Goal: Browse casually: Explore the website without a specific task or goal

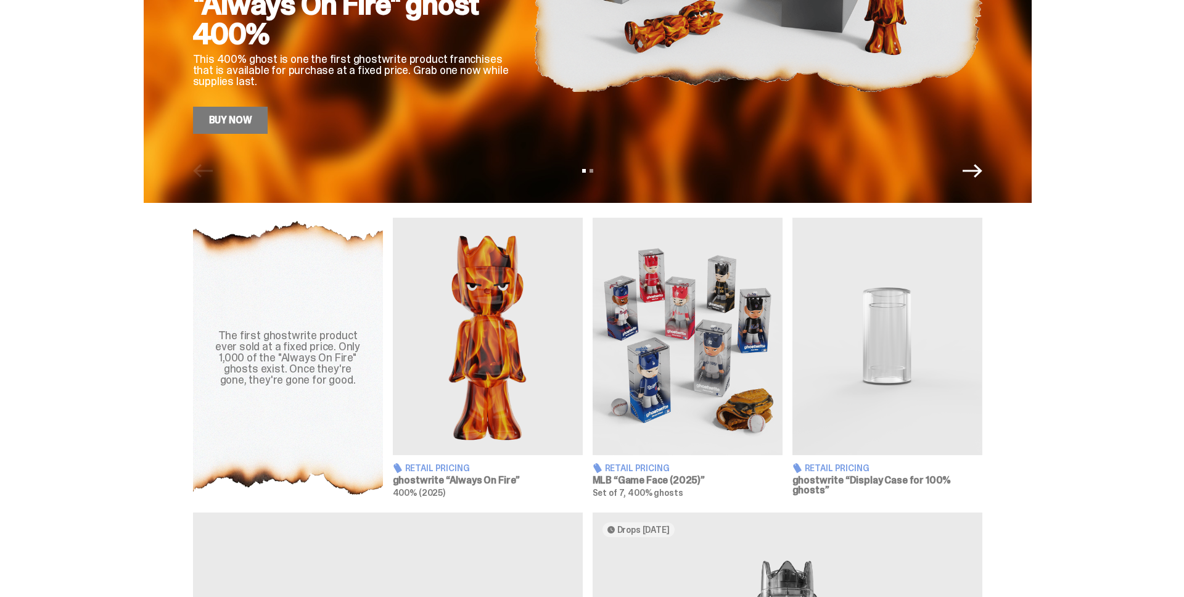
scroll to position [293, 0]
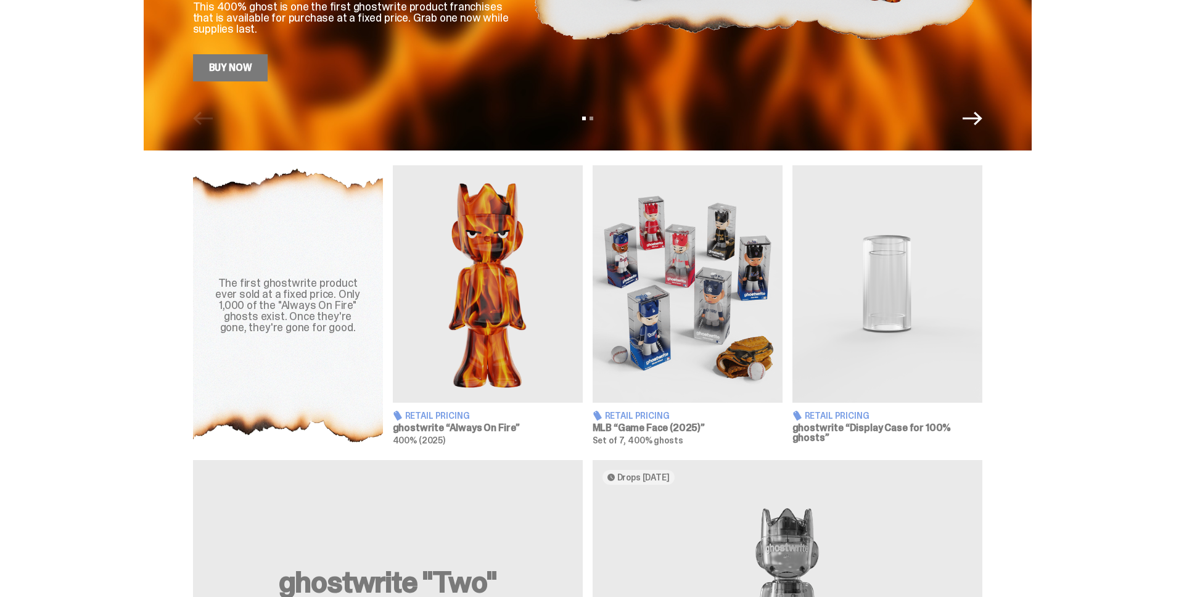
click at [492, 305] on img at bounding box center [488, 283] width 190 height 237
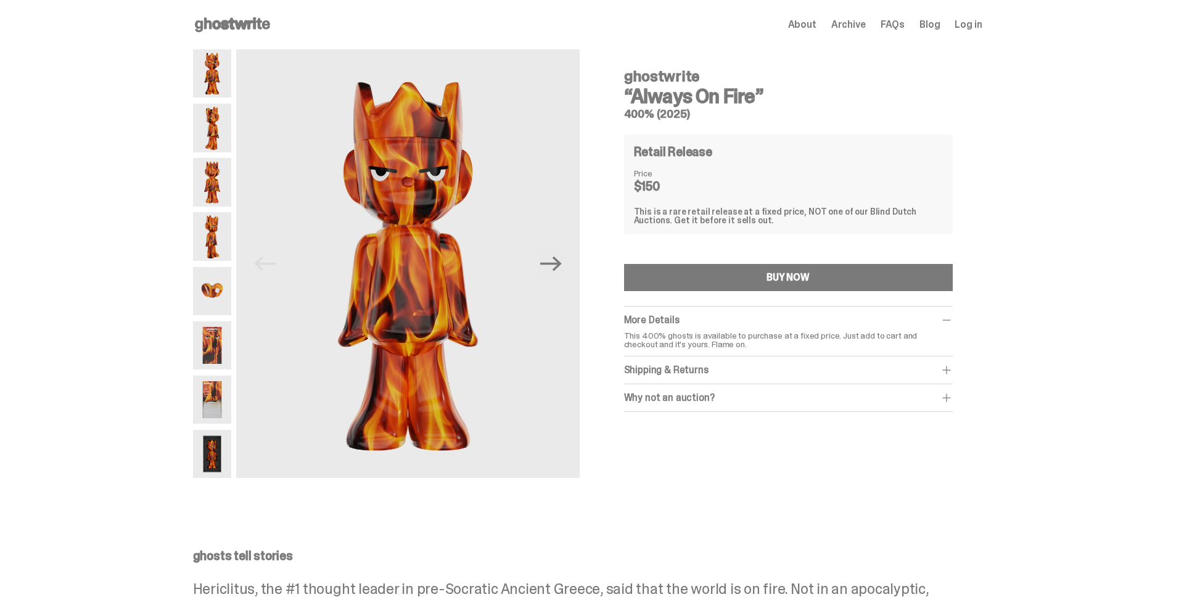
click at [210, 198] on img at bounding box center [212, 182] width 39 height 48
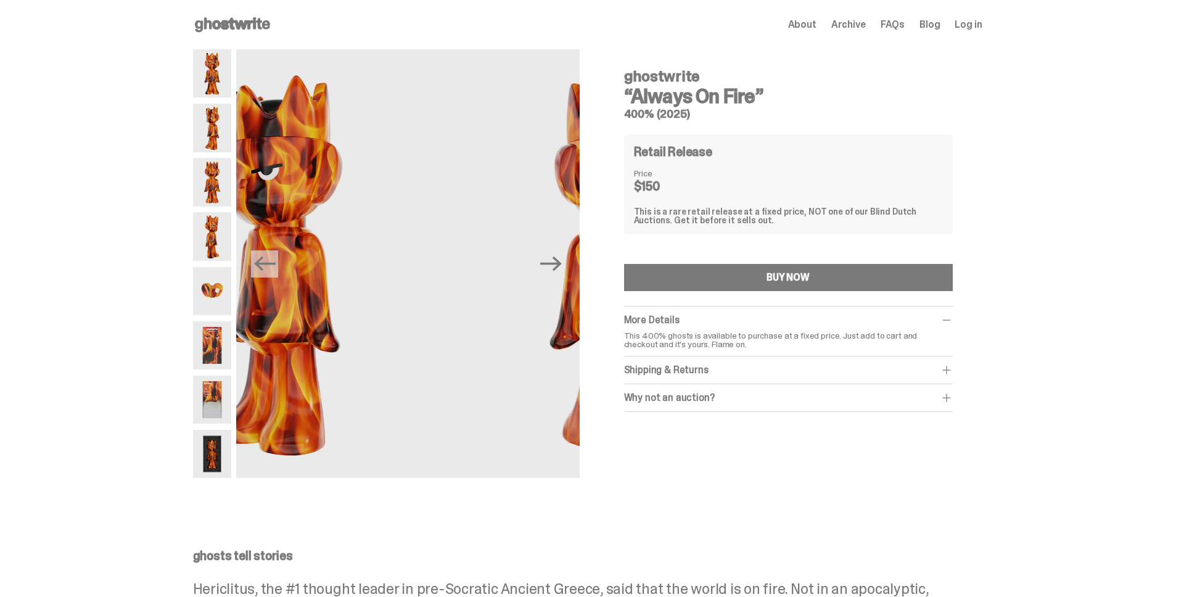
click at [214, 237] on img at bounding box center [212, 236] width 39 height 48
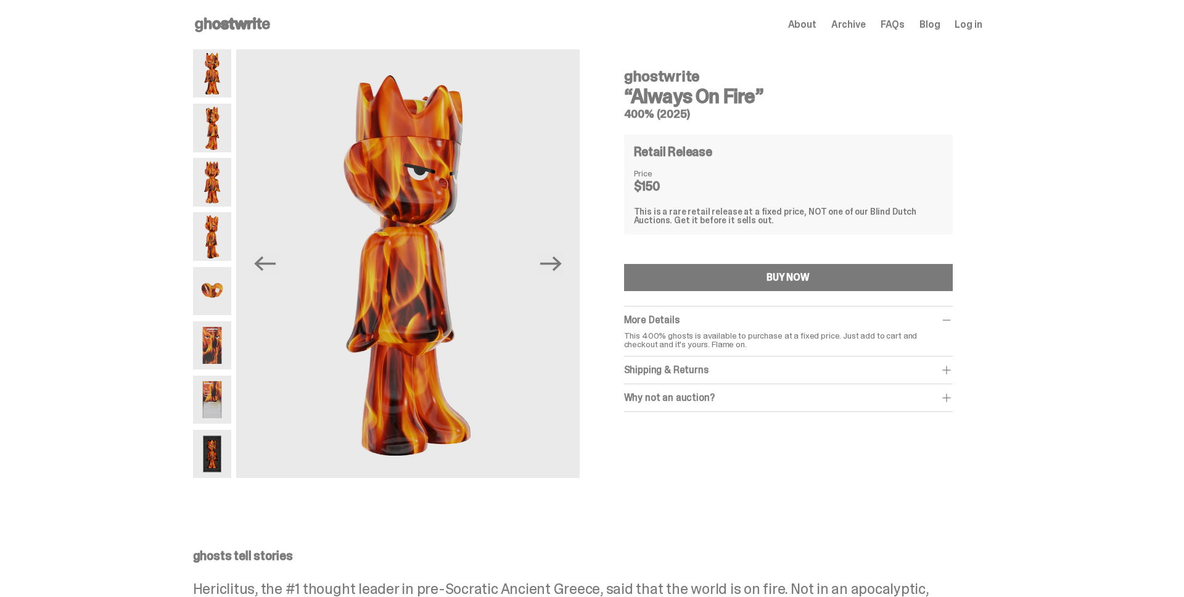
scroll to position [293, 0]
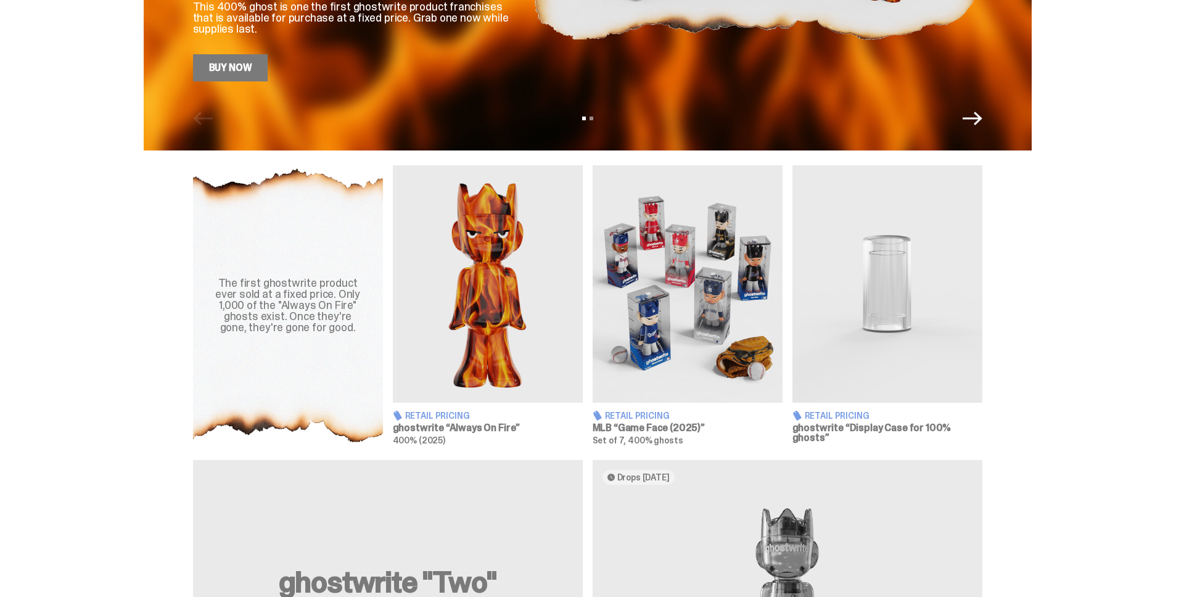
click at [483, 303] on img at bounding box center [488, 283] width 190 height 237
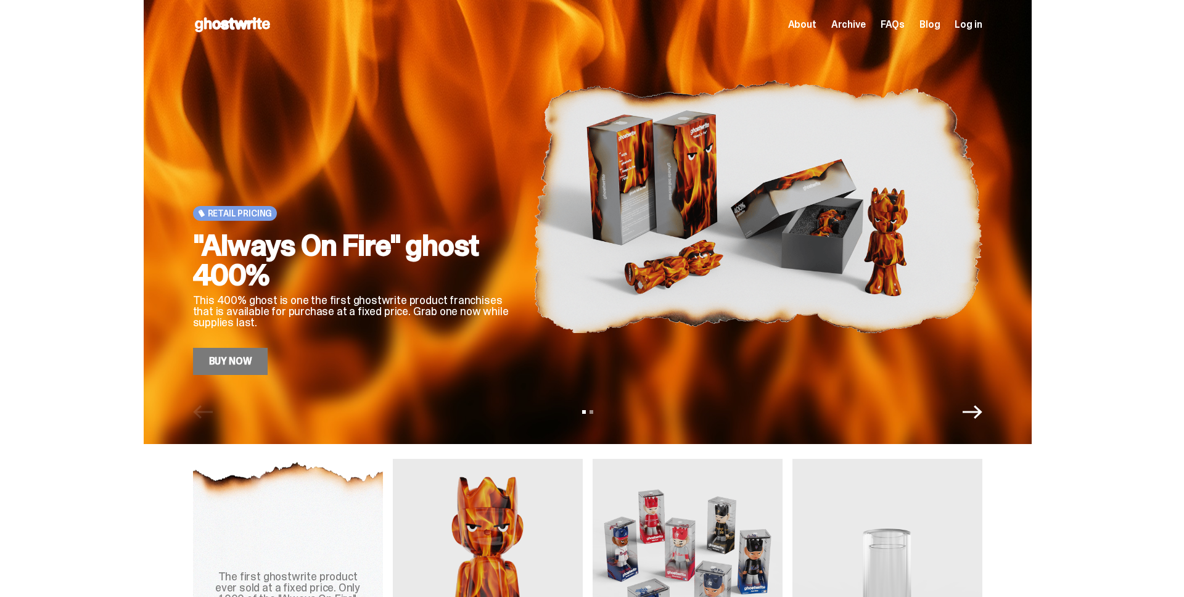
click at [973, 413] on icon "Next" at bounding box center [972, 412] width 20 height 20
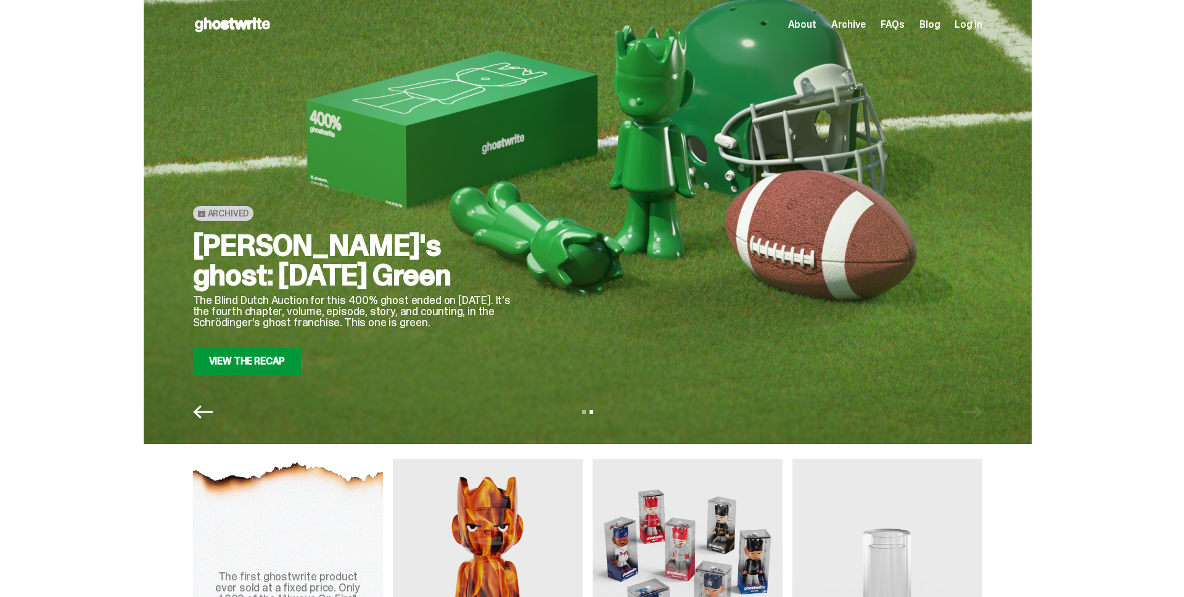
click at [241, 372] on link "View the Recap" at bounding box center [247, 361] width 109 height 27
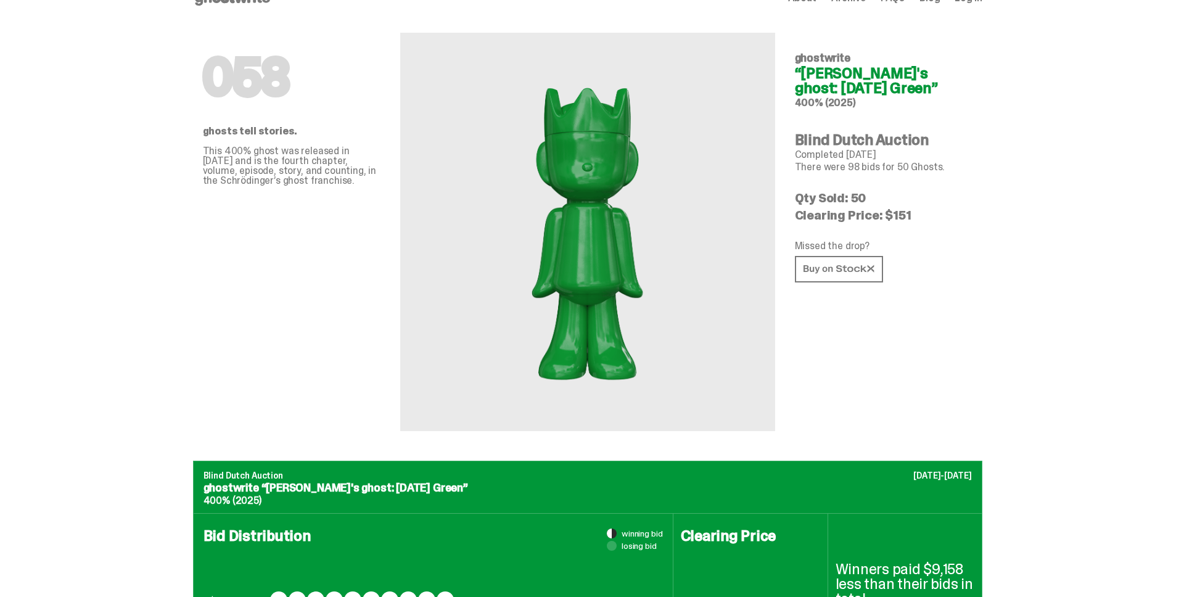
scroll to position [31, 0]
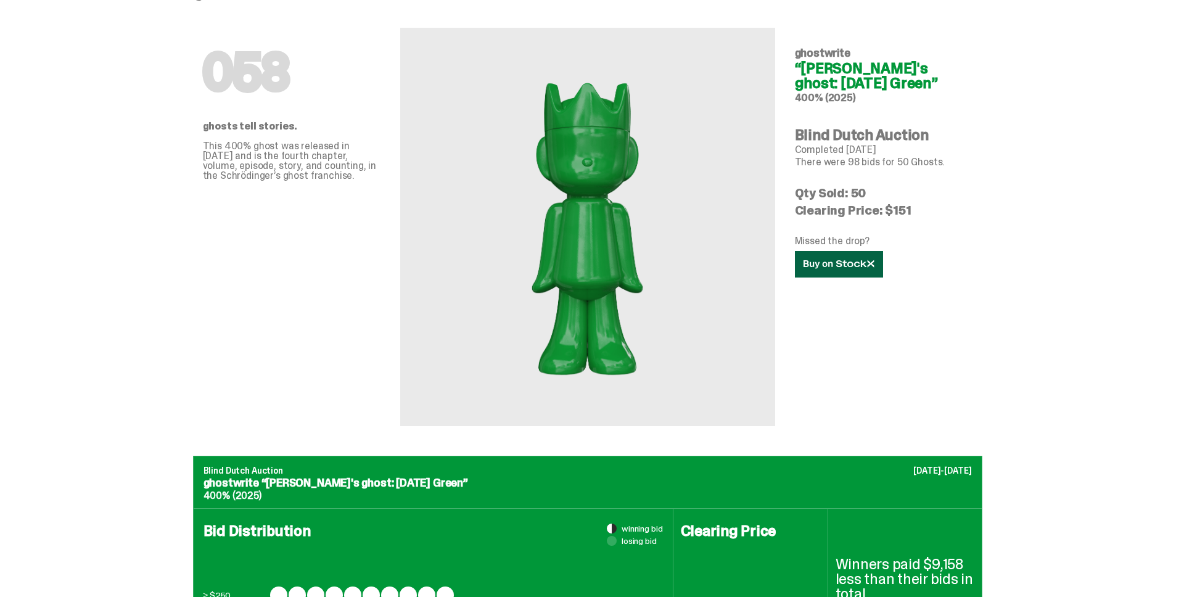
click at [864, 261] on icon at bounding box center [838, 264] width 71 height 9
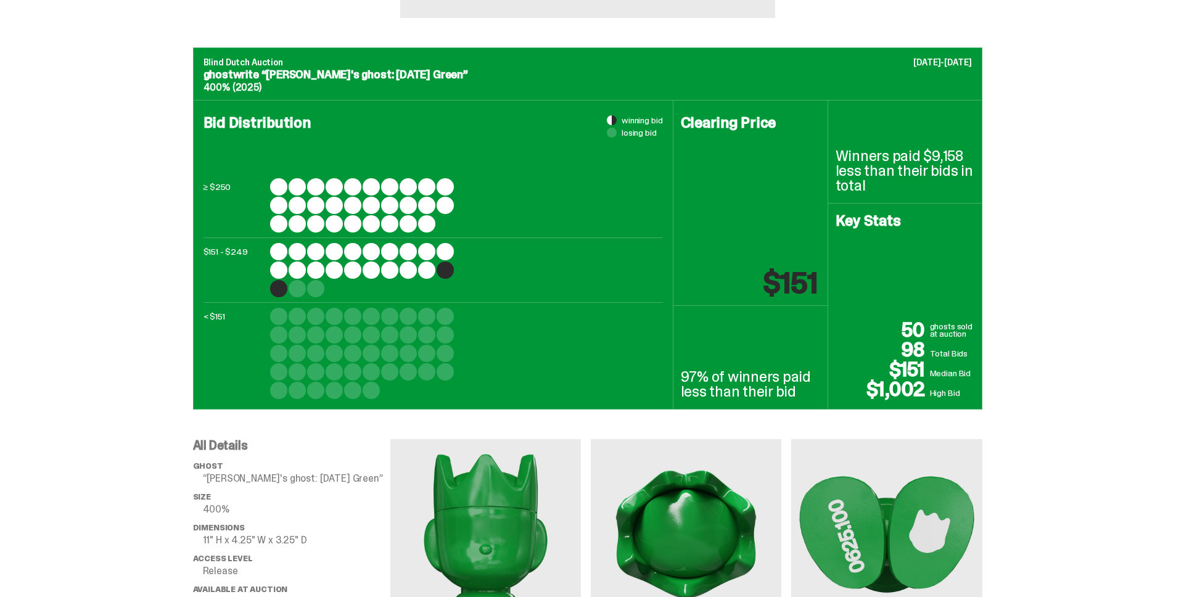
scroll to position [355, 0]
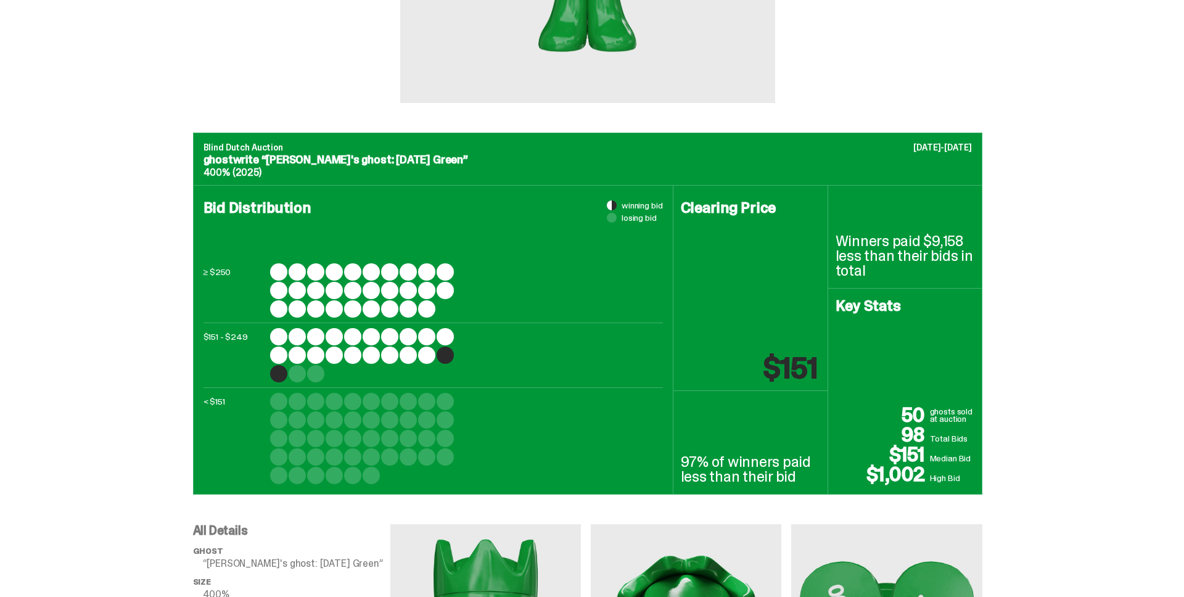
click at [300, 374] on div at bounding box center [297, 373] width 17 height 17
click at [277, 375] on div at bounding box center [278, 373] width 17 height 17
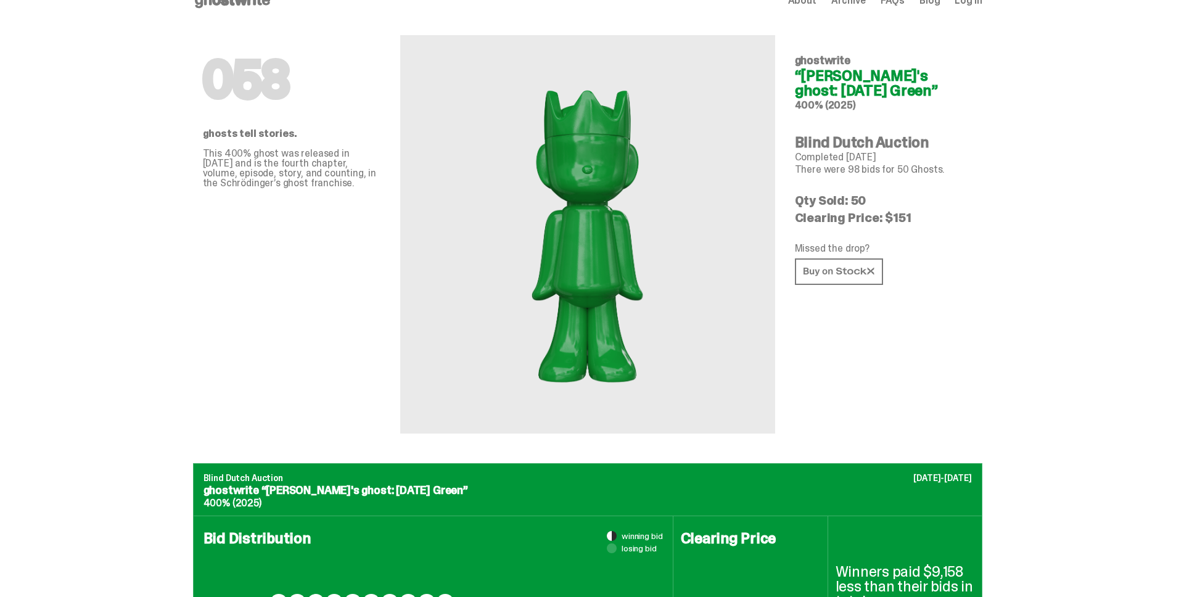
scroll to position [0, 0]
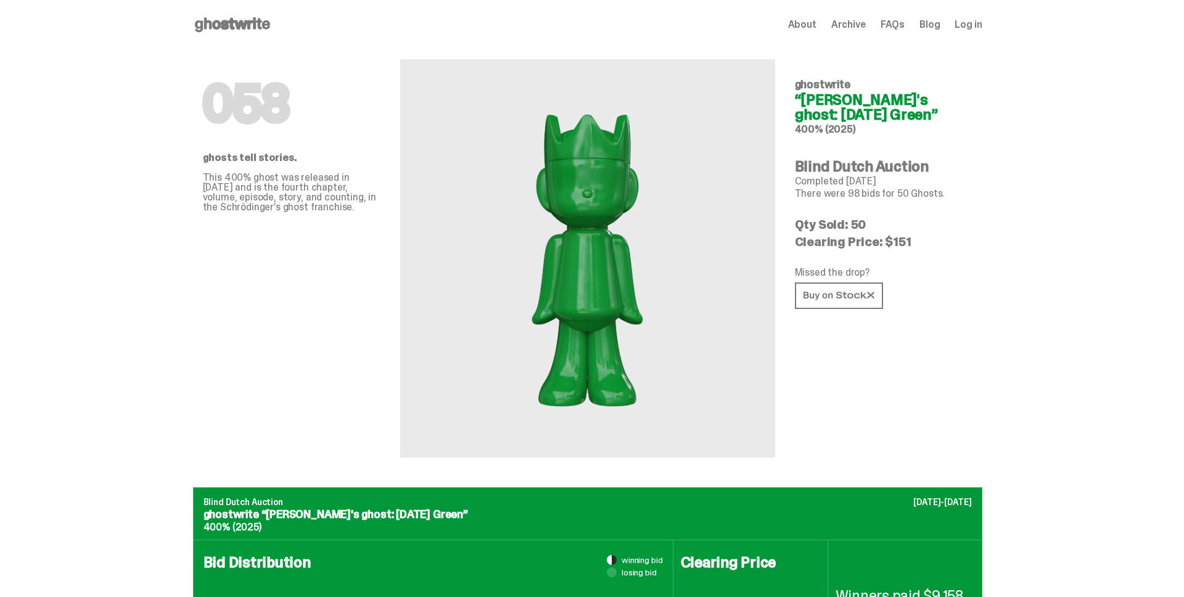
click at [225, 27] on use at bounding box center [232, 24] width 75 height 15
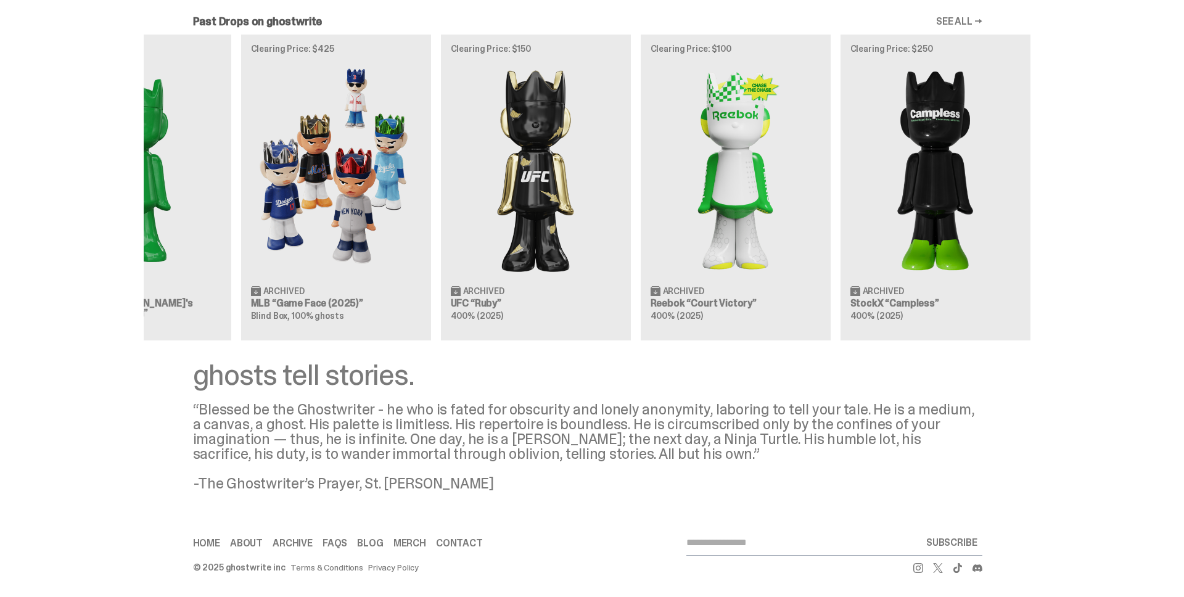
scroll to position [0, 400]
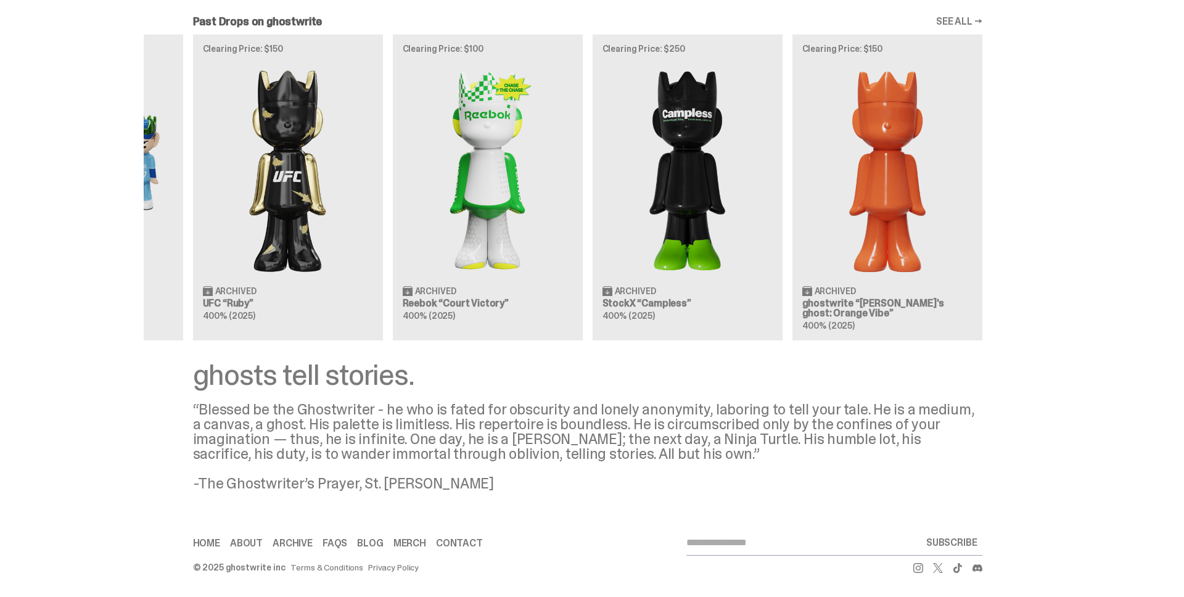
click at [512, 271] on div "Clearing Price: $151 Archived ghostwrite “[PERSON_NAME]'s ghost: [DATE] Green” …" at bounding box center [187, 188] width 789 height 306
click at [505, 239] on div "Clearing Price: $151 Archived ghostwrite “[PERSON_NAME]'s ghost: [DATE] Green” …" at bounding box center [588, 188] width 888 height 306
click at [408, 538] on link "Merch" at bounding box center [409, 543] width 33 height 10
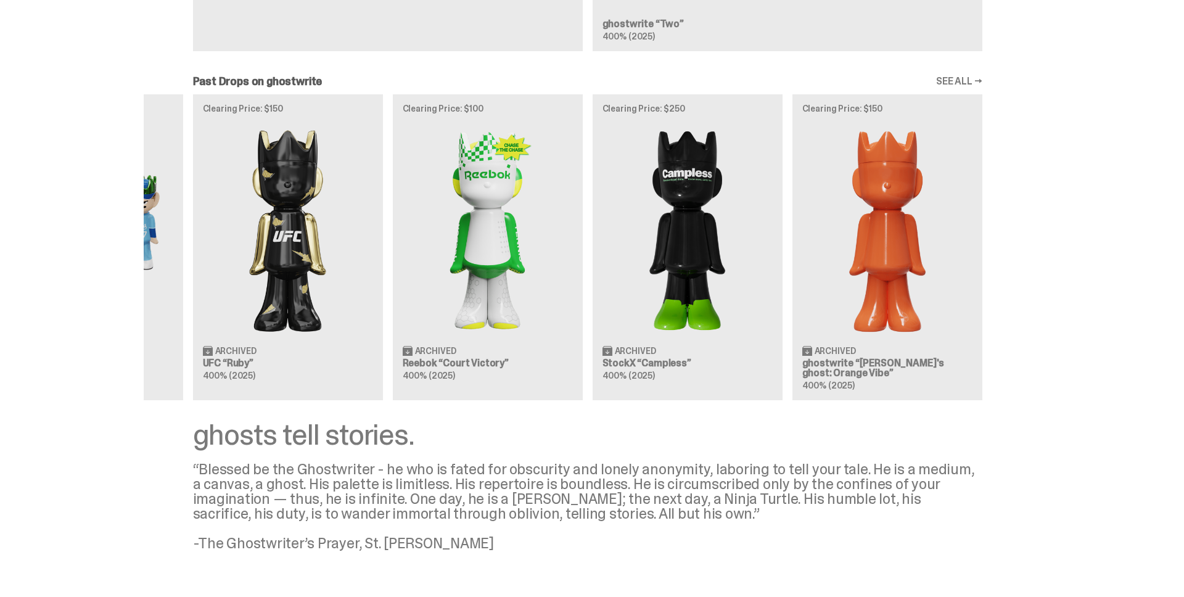
scroll to position [985, 0]
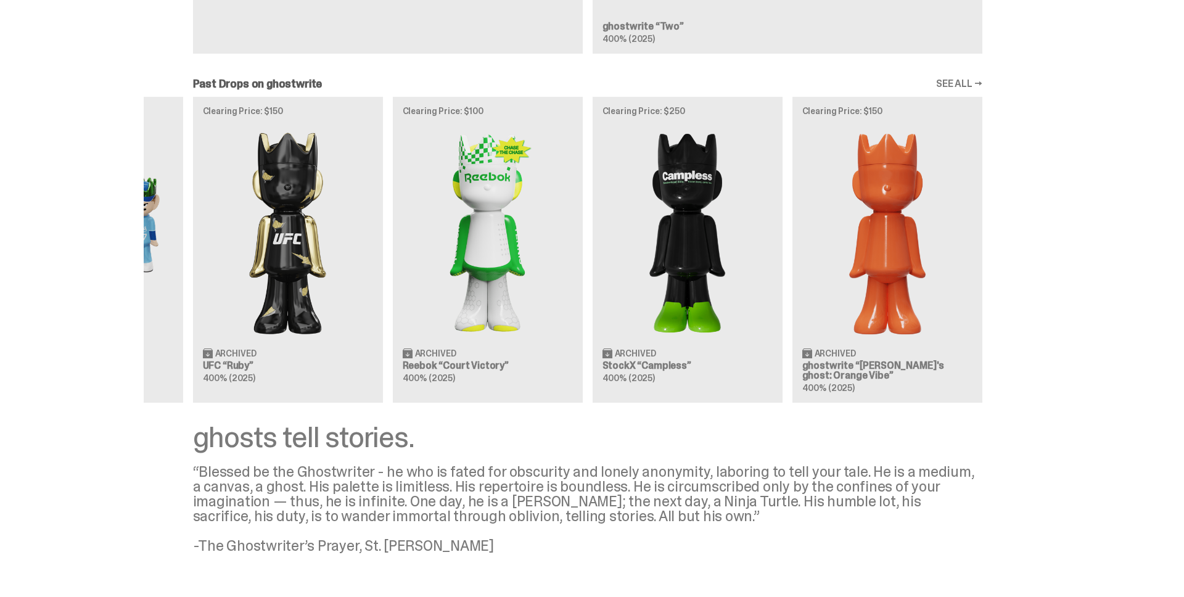
click at [957, 85] on link "SEE ALL →" at bounding box center [959, 84] width 46 height 10
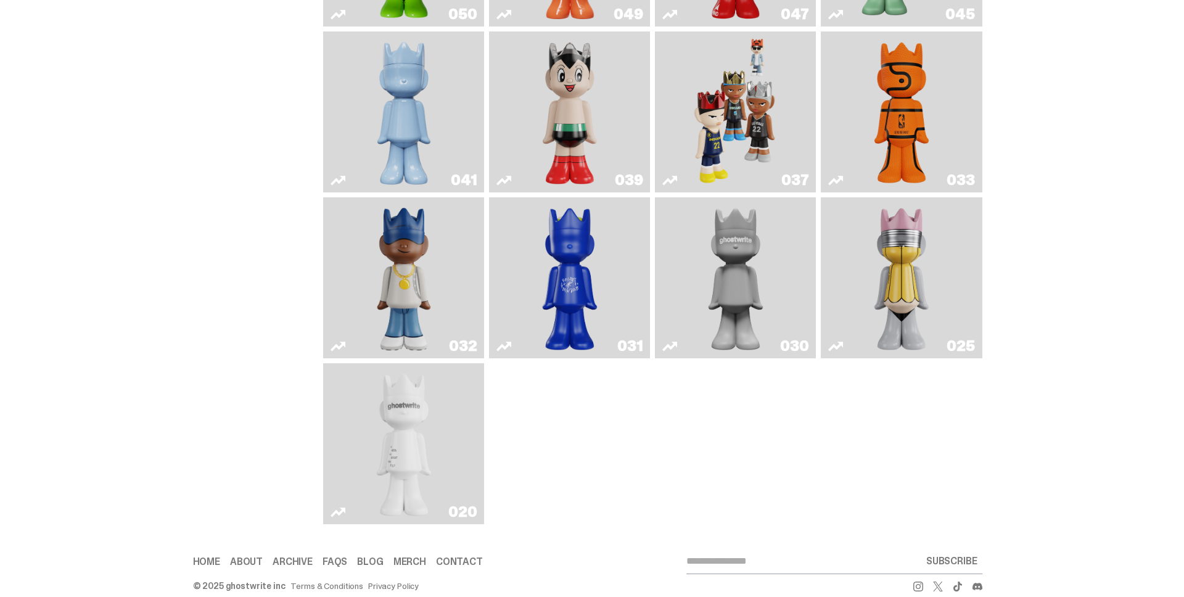
scroll to position [456, 0]
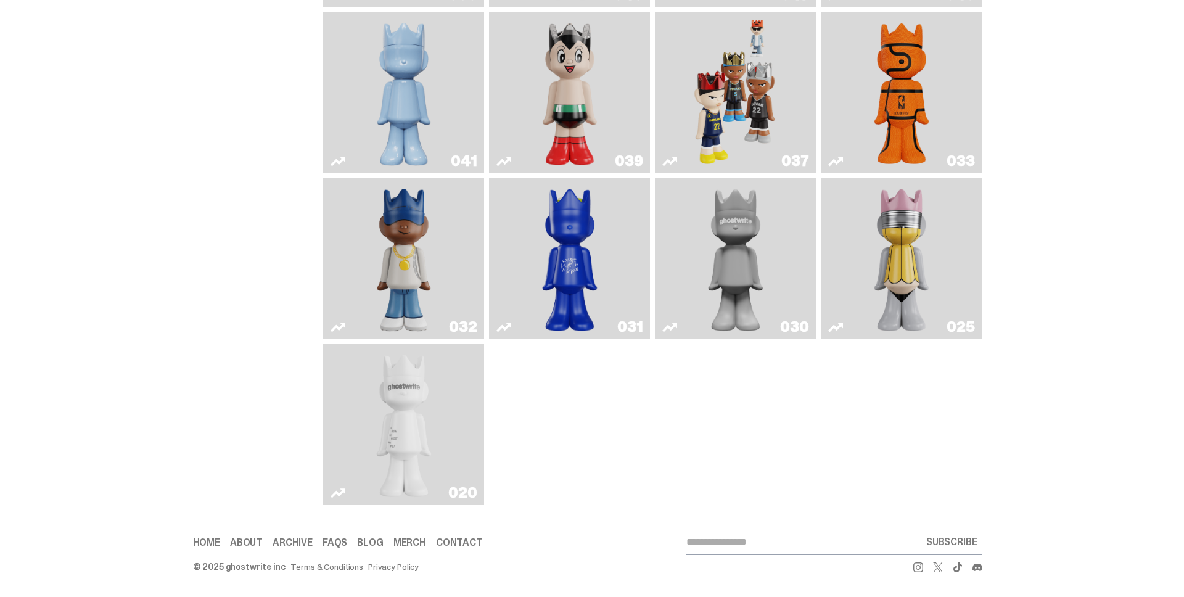
click at [407, 442] on img "ghost" at bounding box center [403, 424] width 85 height 151
